Goal: Transaction & Acquisition: Book appointment/travel/reservation

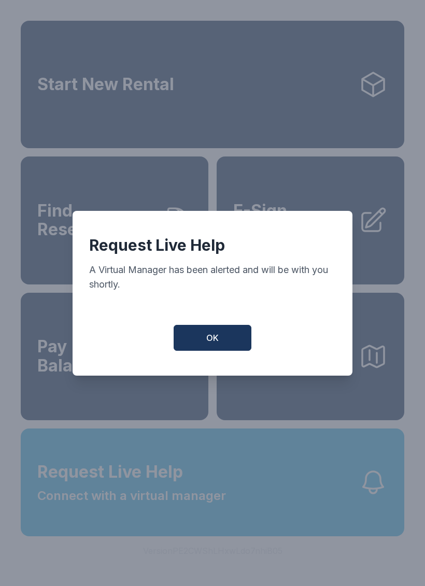
click at [214, 344] on span "OK" at bounding box center [212, 338] width 12 height 12
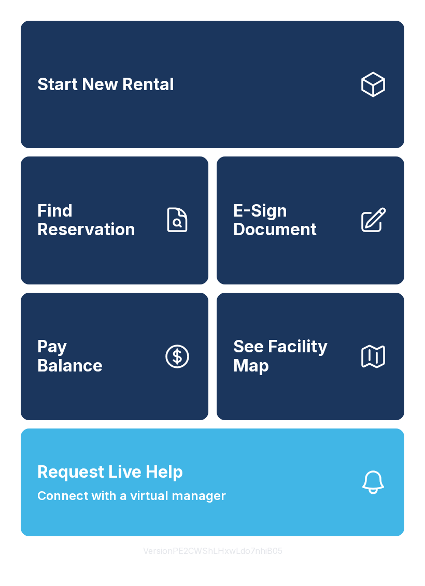
click at [298, 375] on span "See Facility Map" at bounding box center [291, 356] width 117 height 38
click at [325, 492] on button "Request Live Help Connect with a virtual manager" at bounding box center [212, 482] width 383 height 108
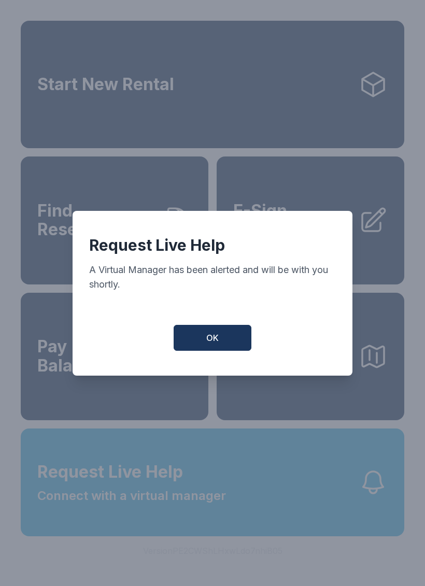
click at [171, 339] on div "OK" at bounding box center [212, 338] width 247 height 26
click at [196, 334] on button "OK" at bounding box center [213, 338] width 78 height 26
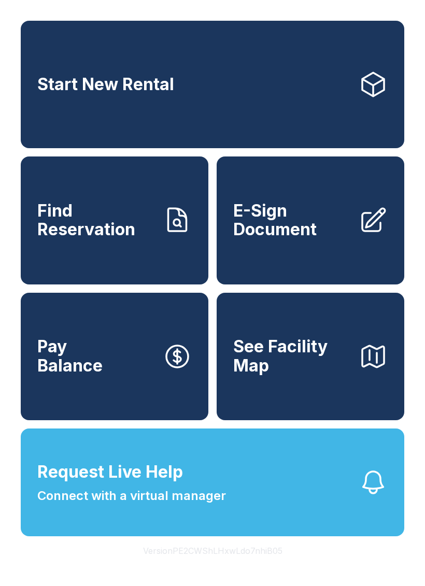
click at [299, 510] on button "Request Live Help Connect with a virtual manager" at bounding box center [212, 482] width 383 height 108
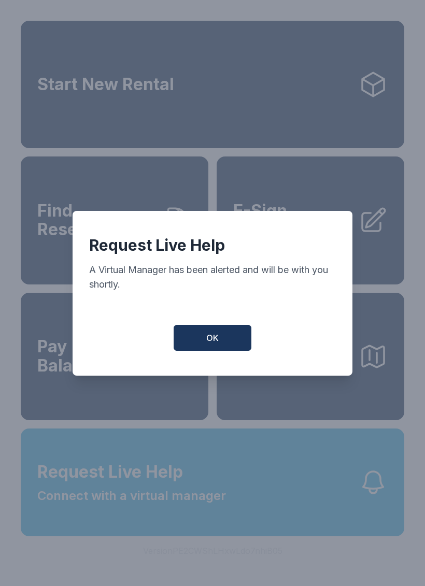
click at [214, 344] on span "OK" at bounding box center [212, 338] width 12 height 12
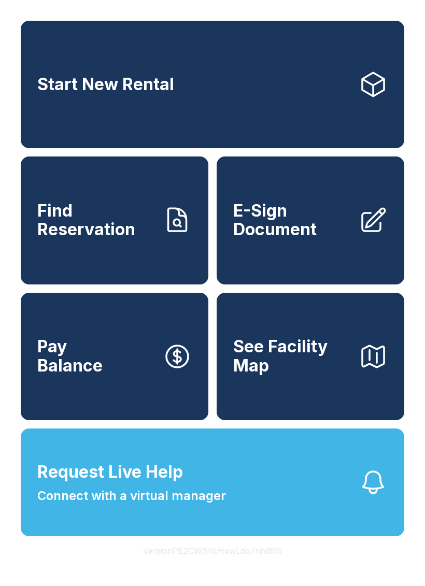
click at [299, 375] on span "See Facility Map" at bounding box center [291, 356] width 117 height 38
click at [203, 94] on link "Start New Rental" at bounding box center [212, 84] width 383 height 127
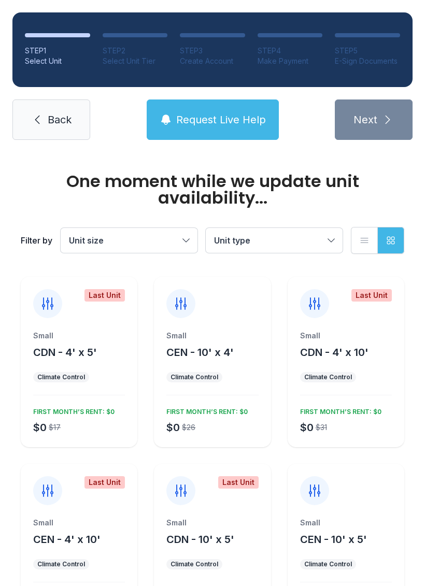
click at [81, 242] on span "Unit size" at bounding box center [86, 240] width 35 height 10
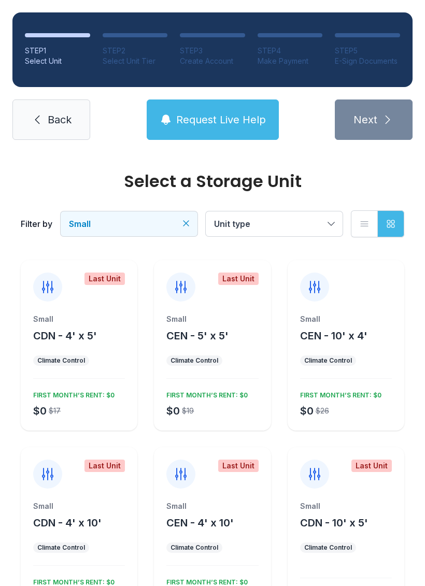
click at [340, 190] on div "Filter by Small Small Medium Large Parking Extra Large Unit type List view Grid…" at bounding box center [212, 224] width 383 height 68
click at [26, 127] on link "Back" at bounding box center [51, 119] width 78 height 40
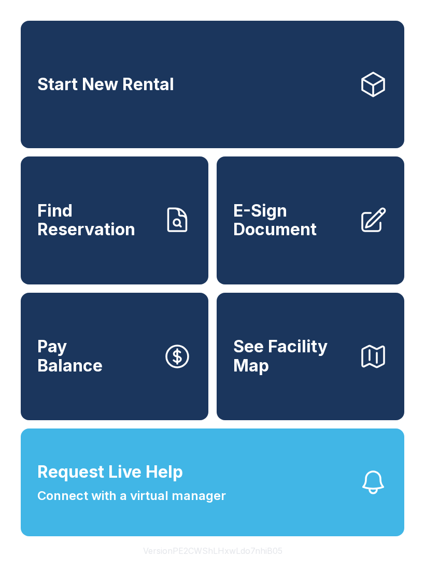
click at [384, 338] on button "See Facility Map" at bounding box center [311, 356] width 188 height 127
click at [381, 420] on button "See Facility Map" at bounding box center [311, 356] width 188 height 127
